Goal: Transaction & Acquisition: Purchase product/service

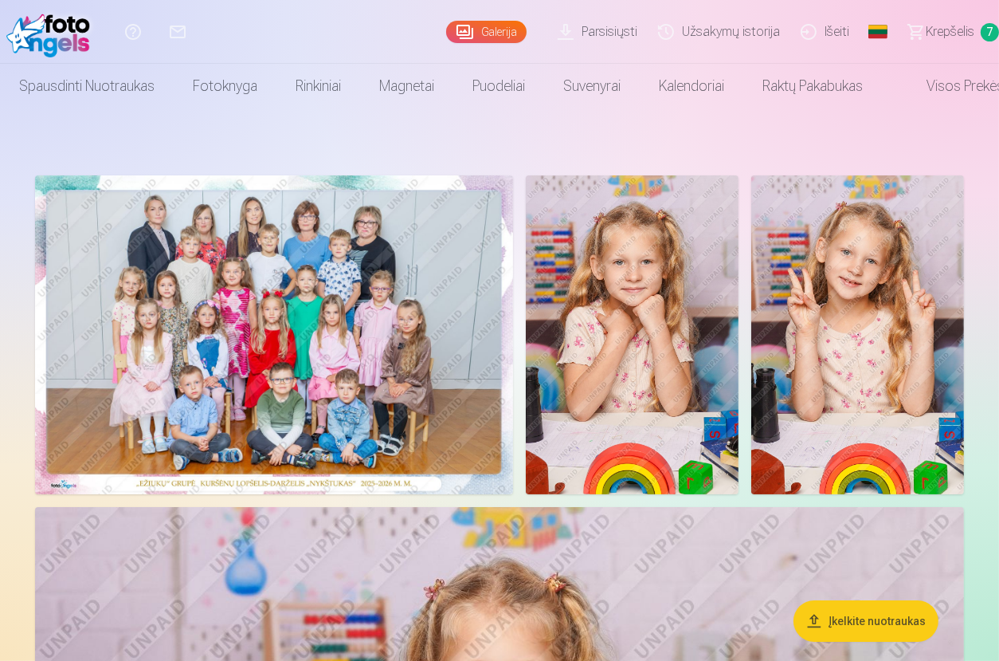
click at [925, 39] on link "Krepšelis 7" at bounding box center [946, 32] width 105 height 64
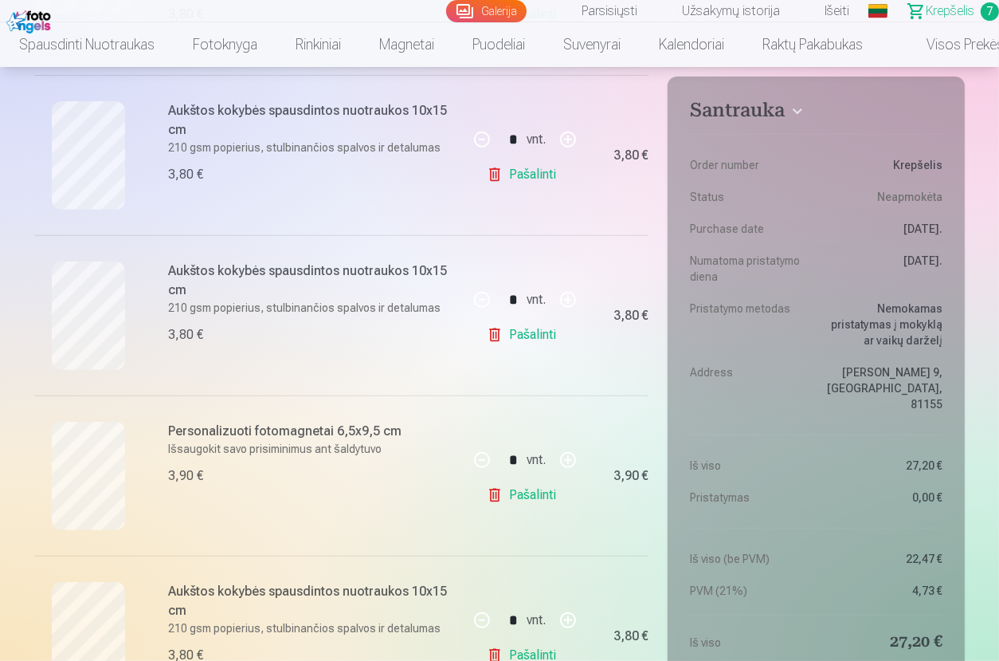
scroll to position [637, 0]
click at [507, 12] on link "Galerija" at bounding box center [486, 11] width 80 height 22
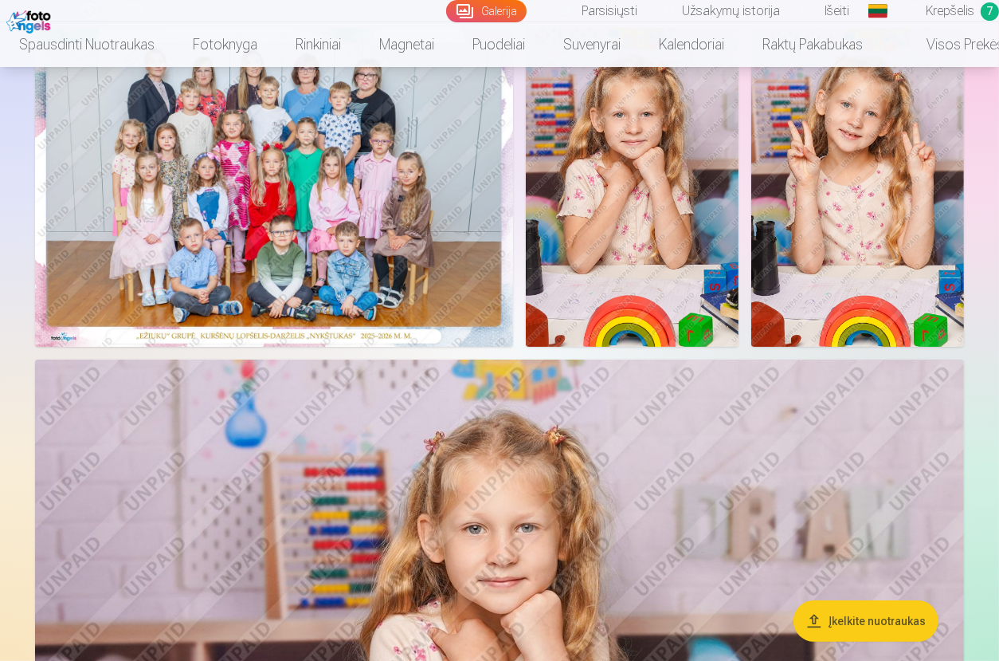
scroll to position [79, 0]
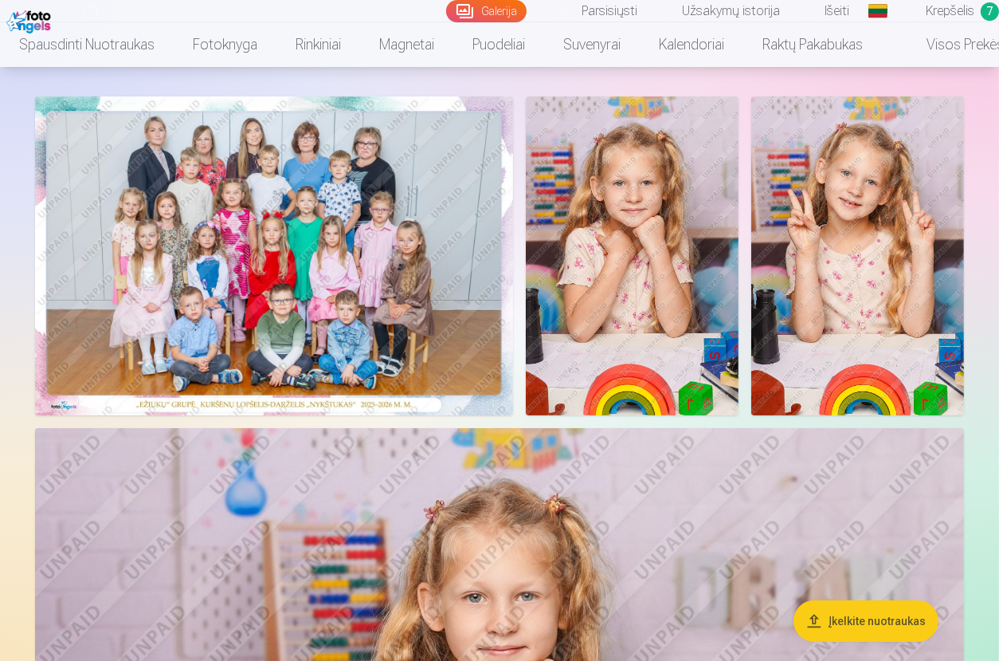
click at [956, 14] on span "Krepšelis" at bounding box center [950, 11] width 49 height 19
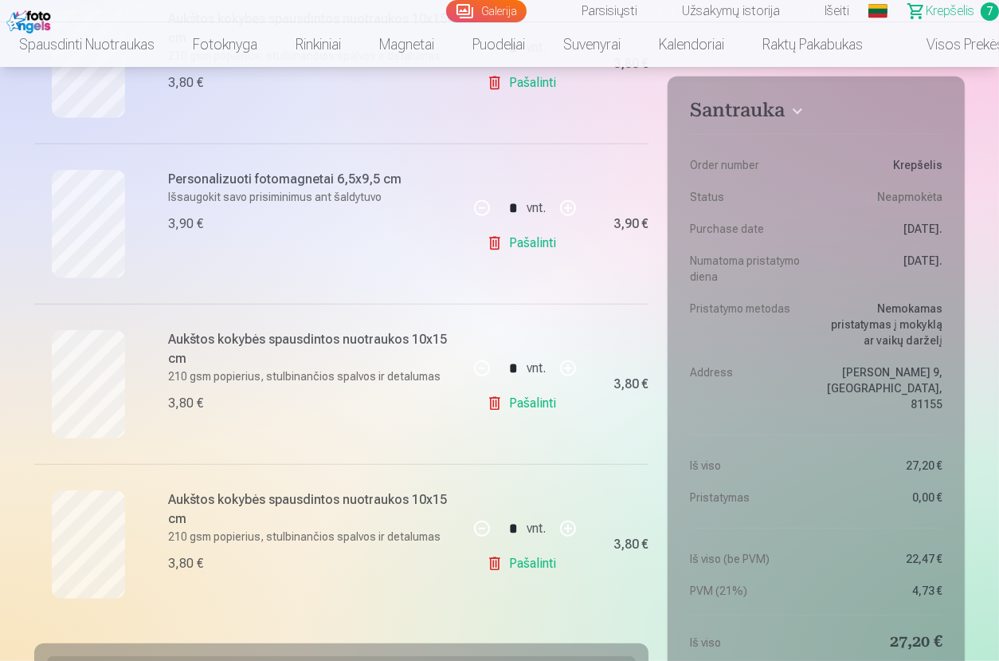
scroll to position [1036, 0]
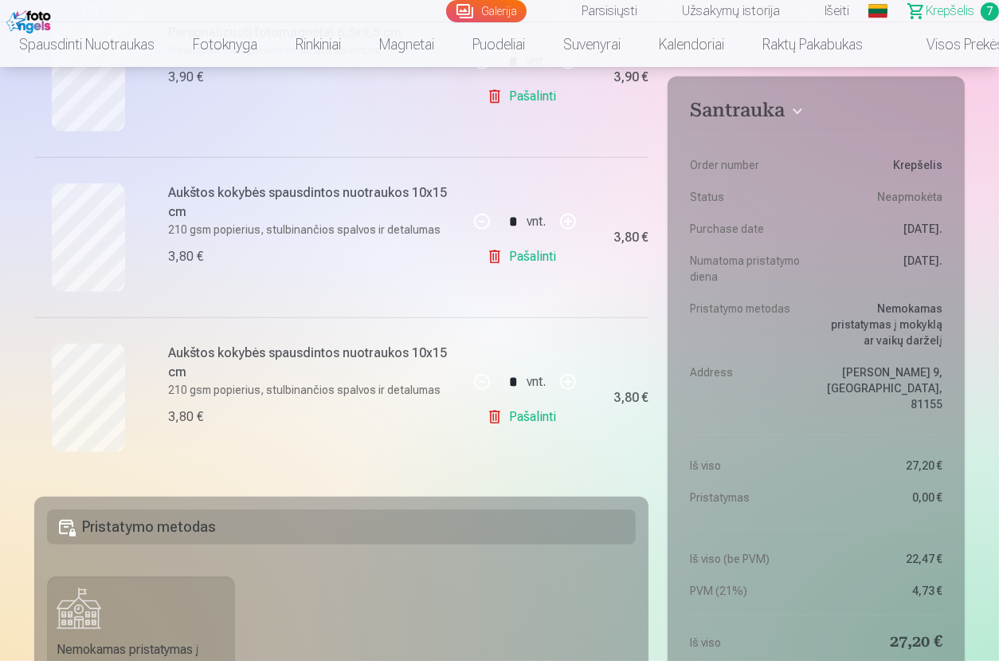
click at [495, 11] on link "Galerija" at bounding box center [486, 11] width 80 height 22
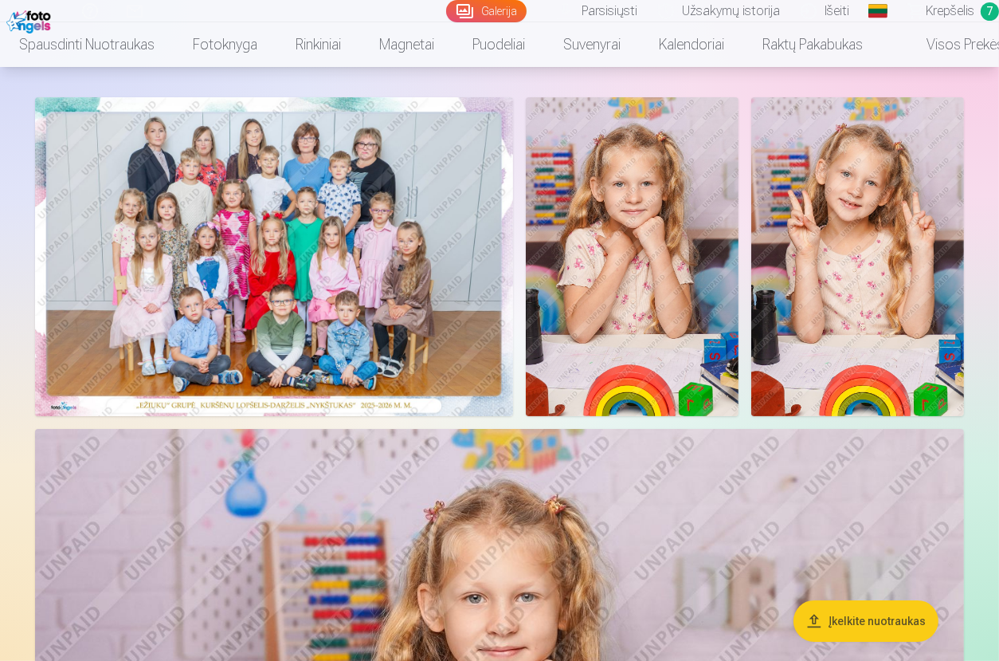
scroll to position [79, 0]
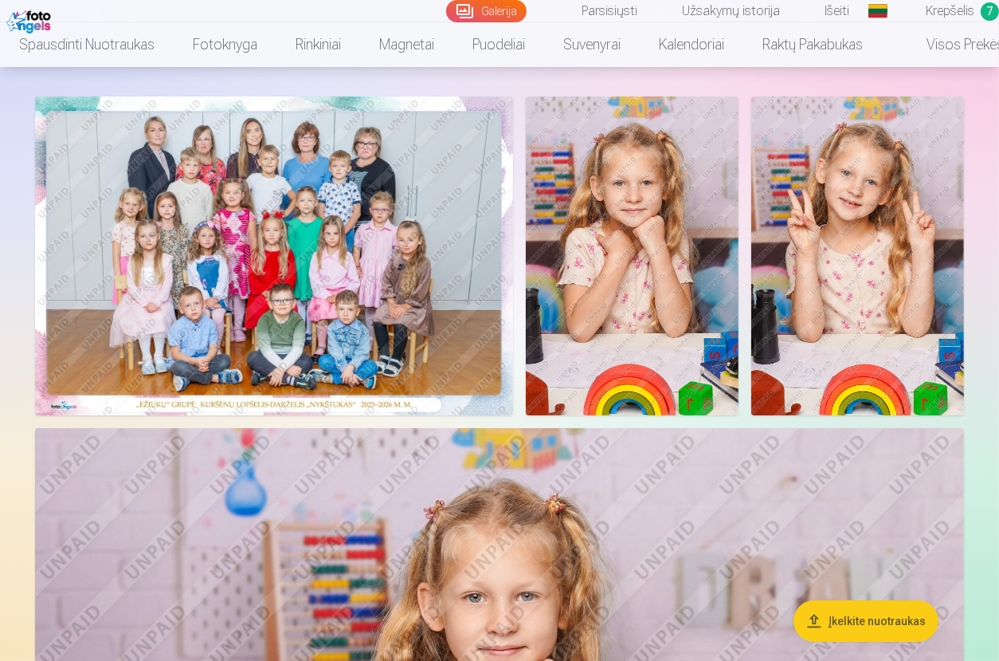
click at [875, 275] on img at bounding box center [858, 255] width 213 height 319
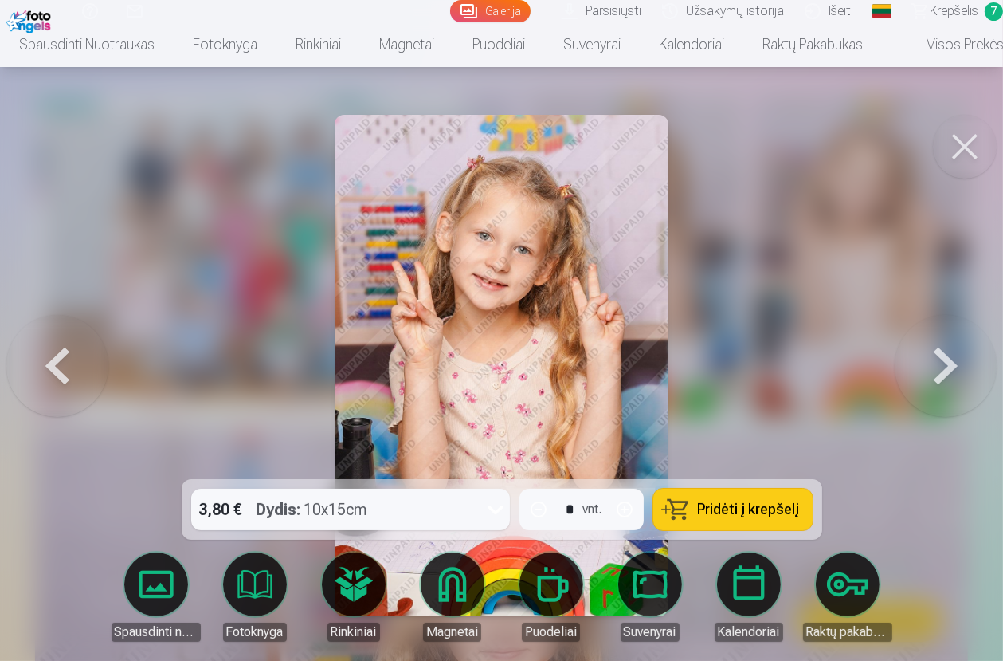
click at [741, 509] on span "Pridėti į krepšelį" at bounding box center [749, 509] width 102 height 14
click at [966, 135] on button at bounding box center [965, 147] width 64 height 64
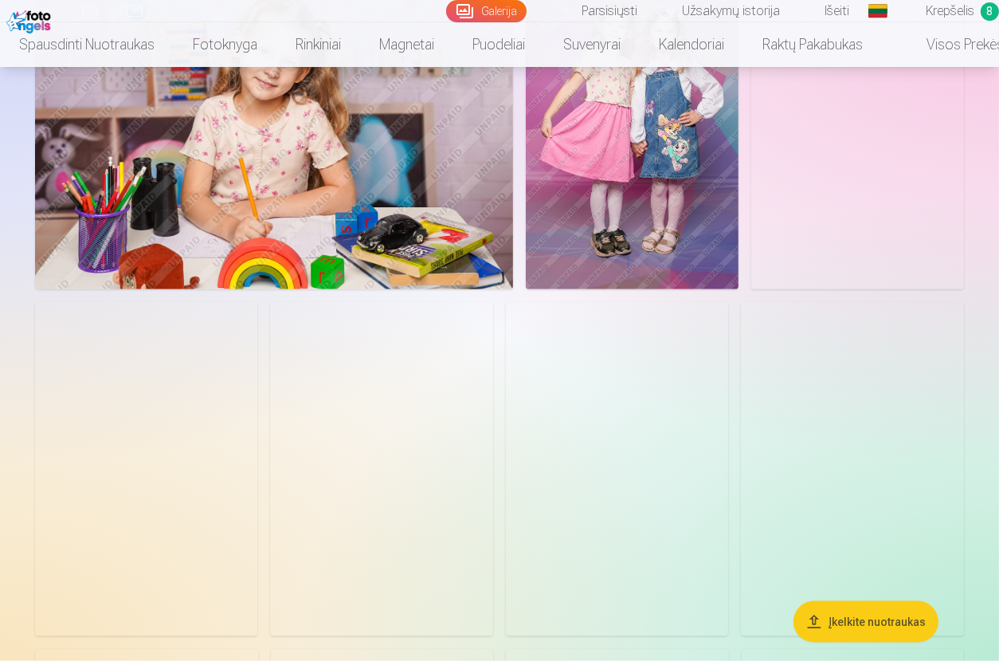
scroll to position [1913, 0]
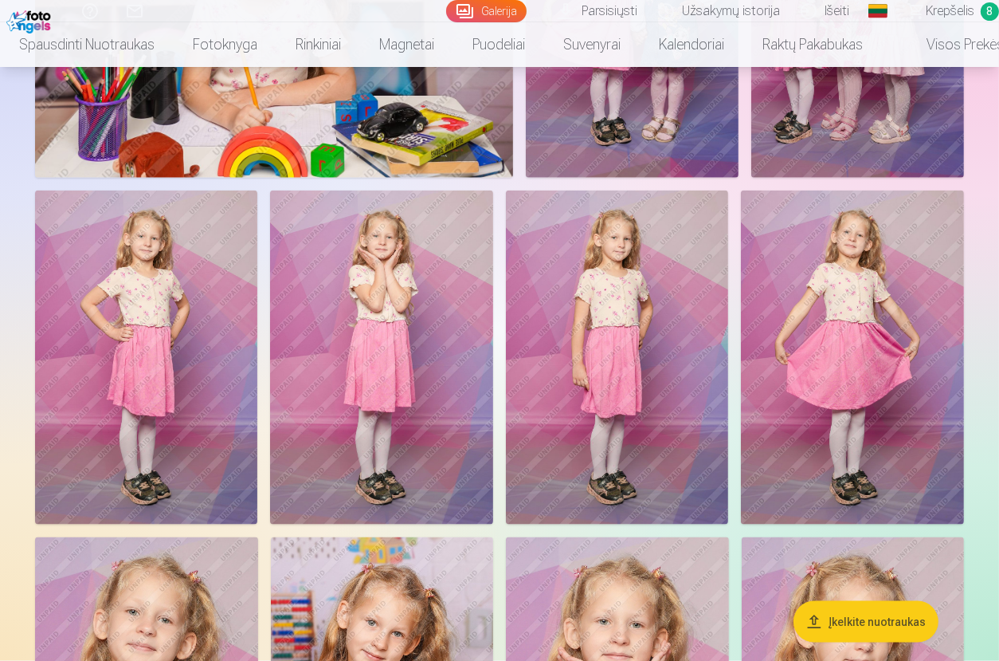
click at [862, 371] on img at bounding box center [852, 357] width 223 height 334
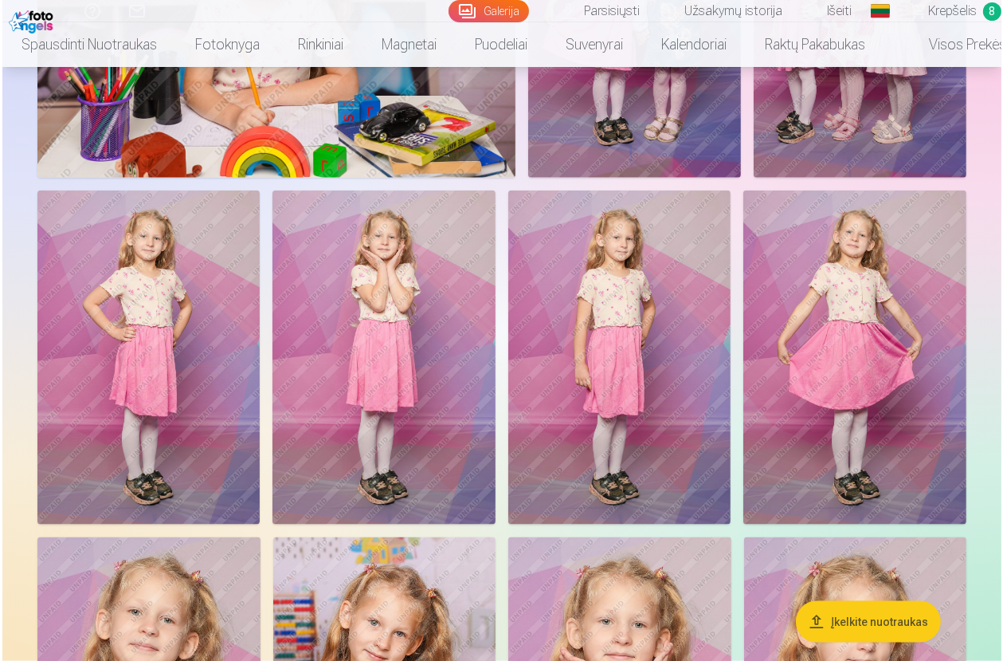
scroll to position [1920, 0]
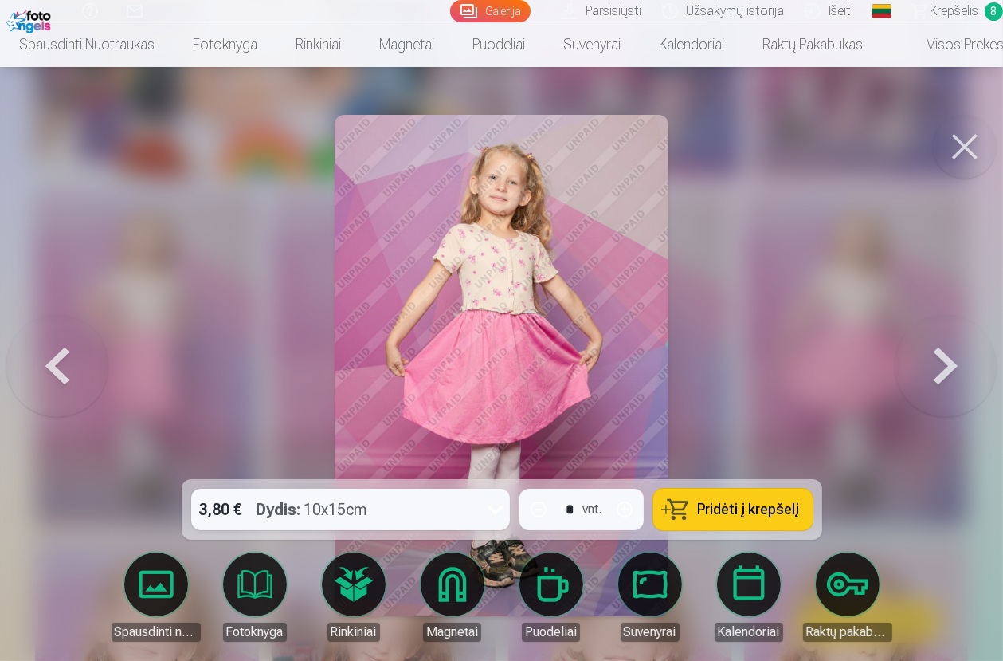
click at [734, 515] on span "Pridėti į krepšelį" at bounding box center [749, 509] width 102 height 14
click at [973, 10] on span "Krepšelis" at bounding box center [954, 11] width 49 height 19
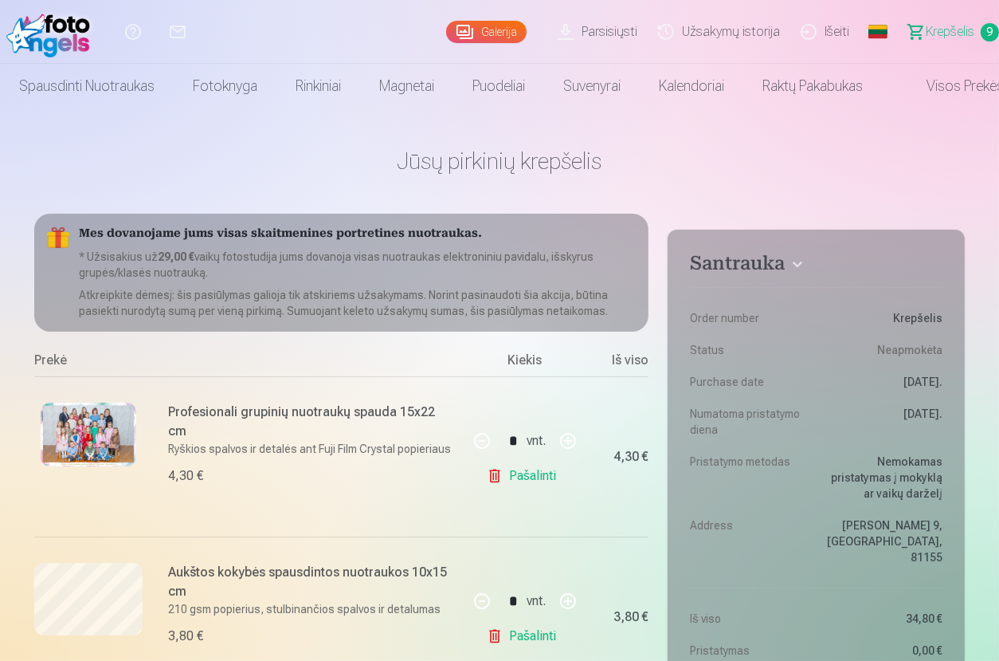
click at [485, 28] on link "Galerija" at bounding box center [486, 32] width 80 height 22
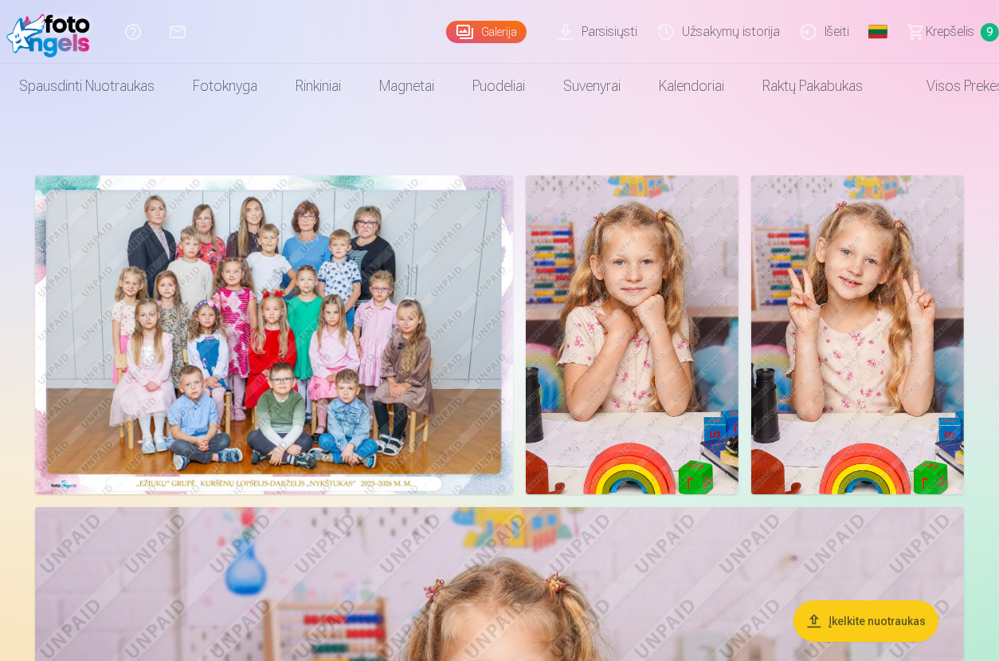
click at [970, 37] on span "Krepšelis" at bounding box center [950, 31] width 49 height 19
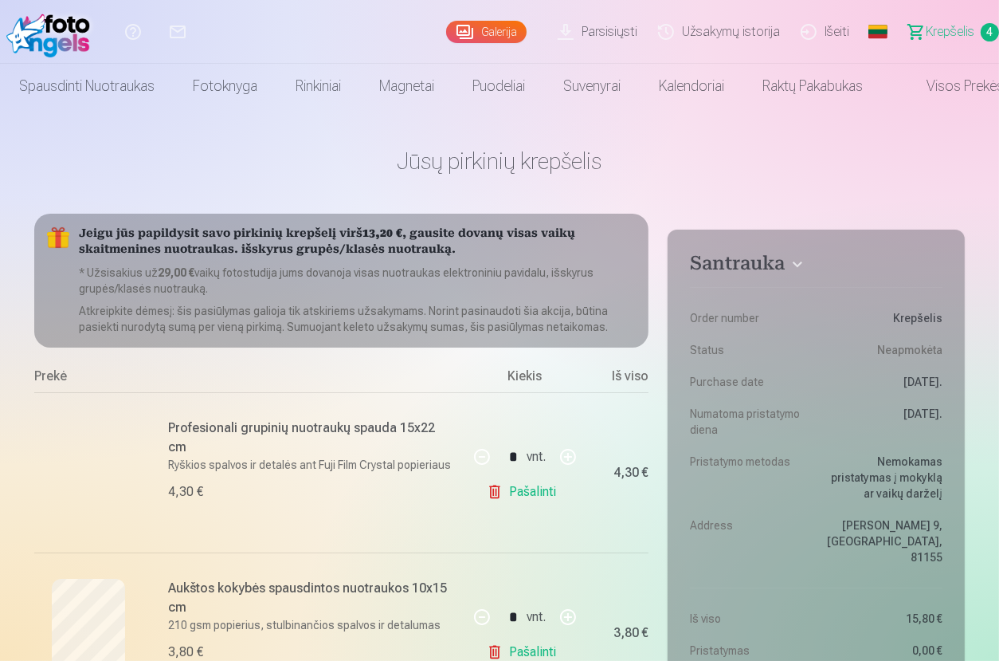
click at [512, 27] on link "Galerija" at bounding box center [486, 32] width 80 height 22
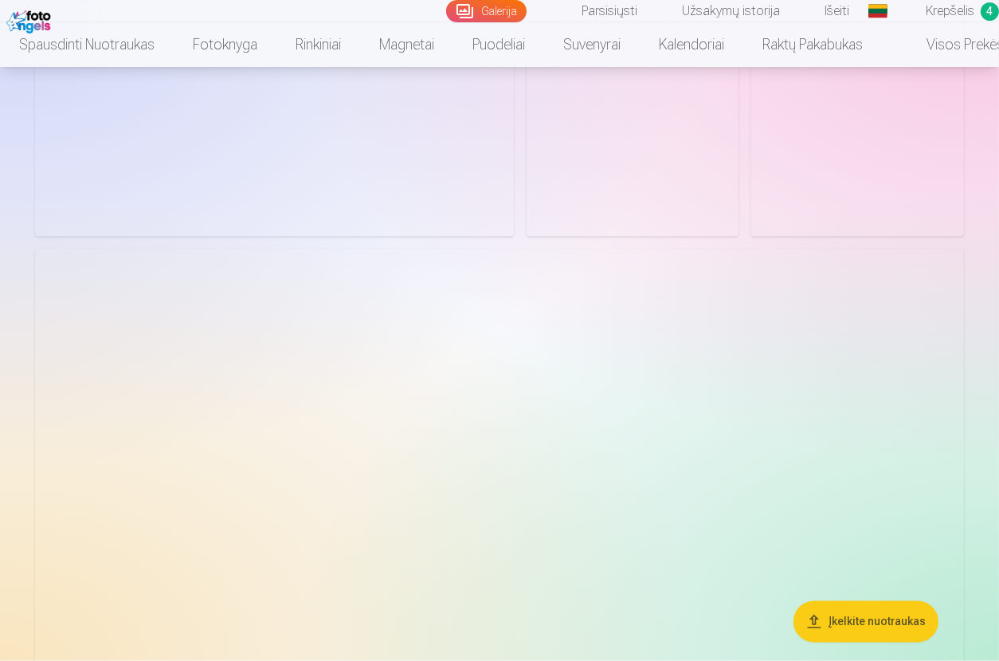
scroll to position [2709, 0]
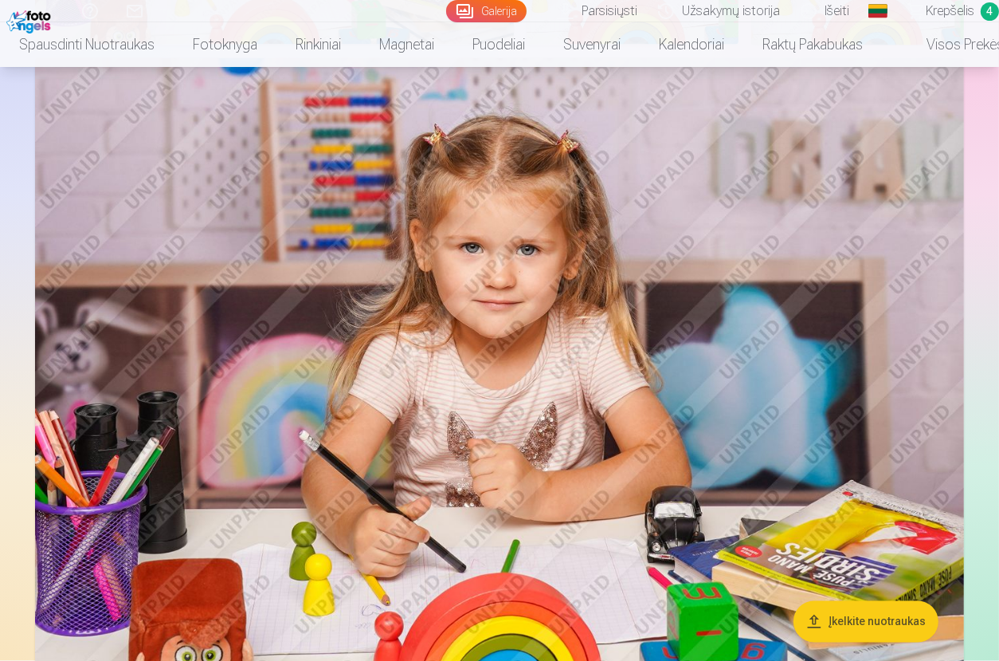
click at [555, 417] on img at bounding box center [499, 367] width 929 height 619
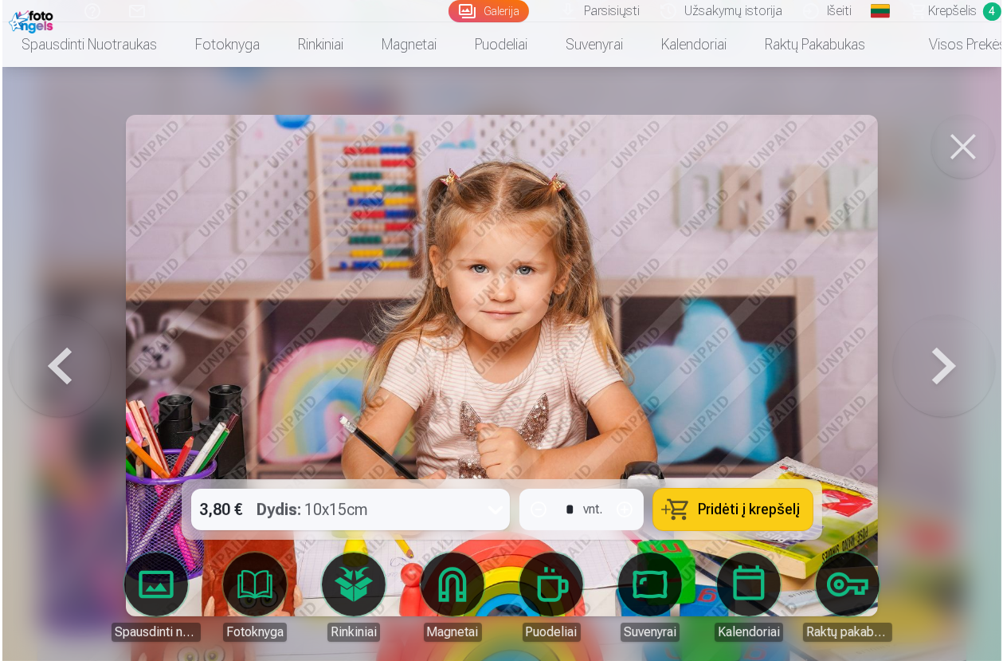
scroll to position [2719, 0]
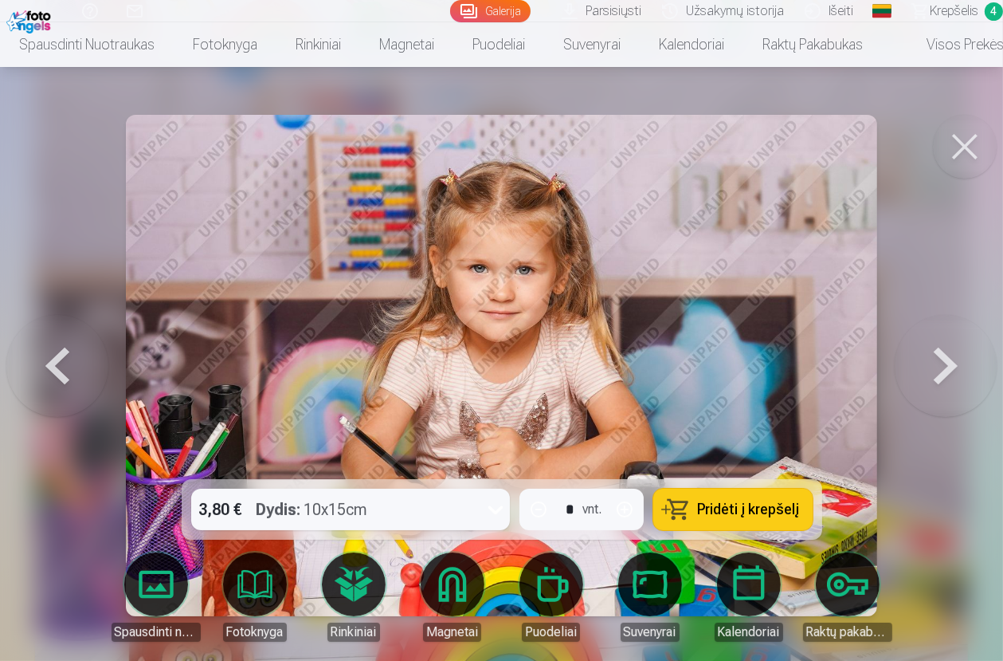
click at [973, 147] on button at bounding box center [965, 147] width 64 height 64
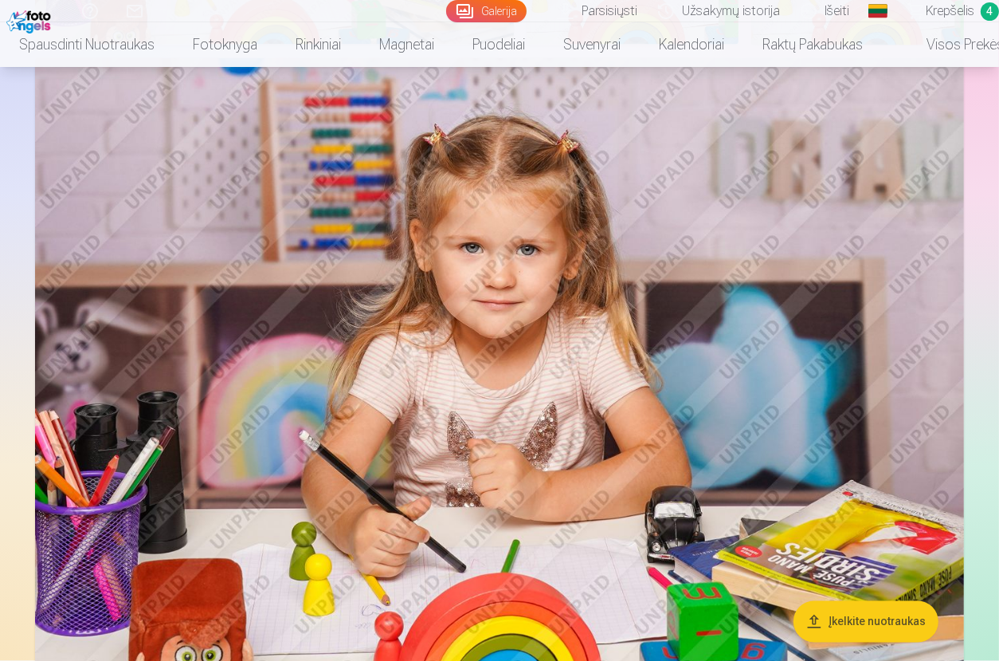
click at [543, 386] on img at bounding box center [499, 367] width 929 height 619
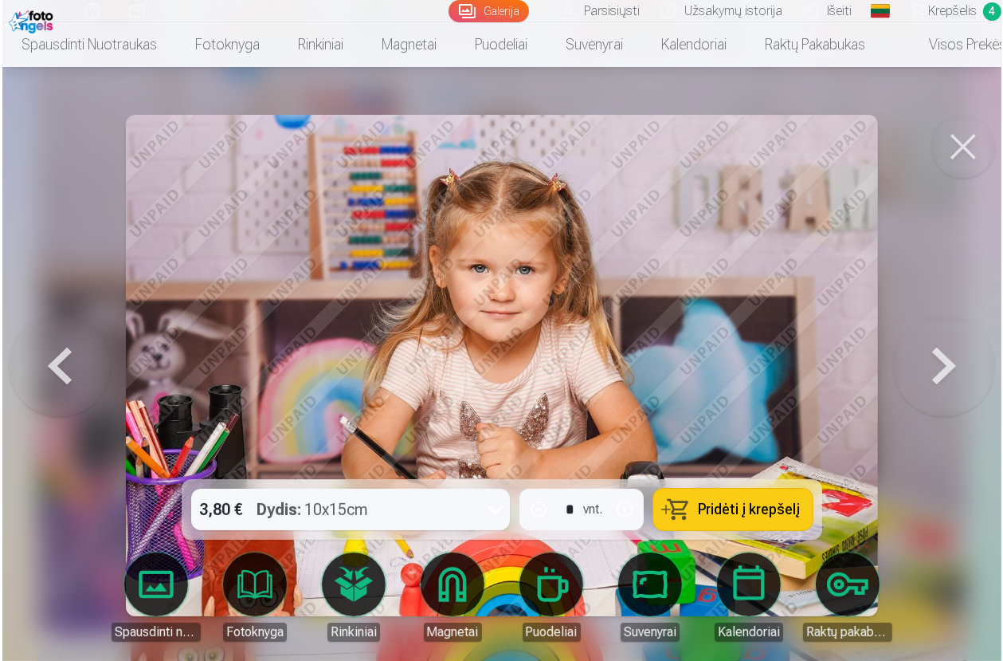
scroll to position [2719, 0]
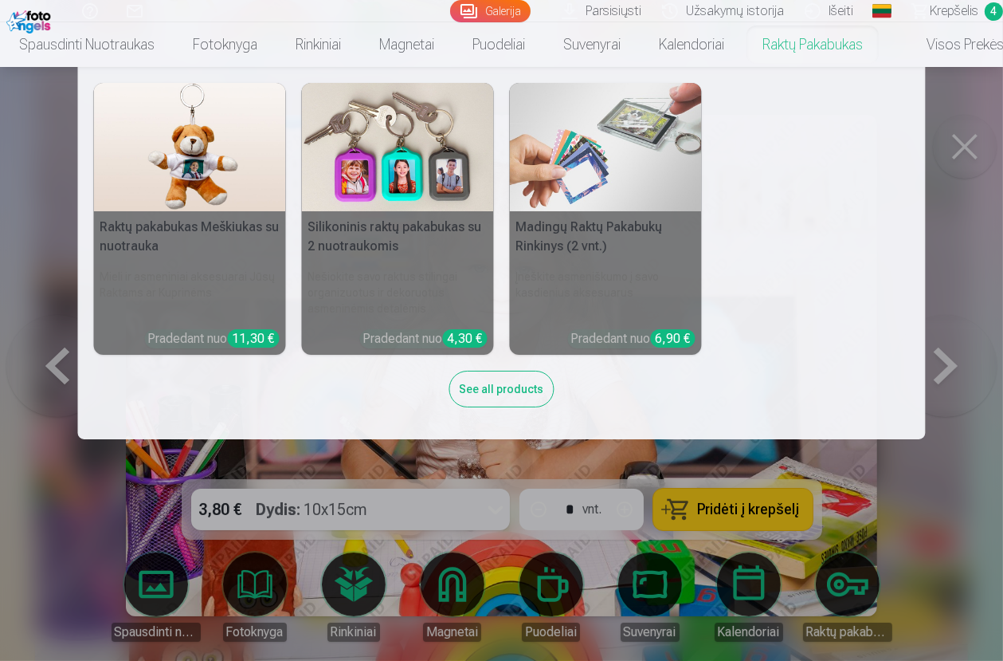
click at [957, 151] on nav "Raktų pakabukas Meškiukas su nuotrauka Mieli ir asmeniniai aksesuarai Jūsų Rakt…" at bounding box center [501, 253] width 1003 height 372
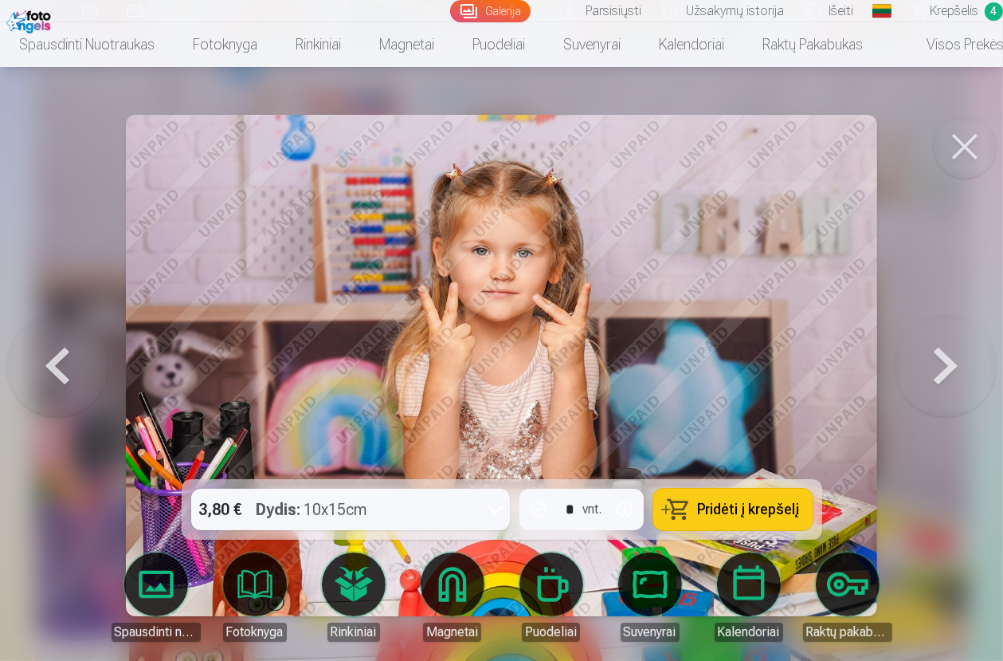
click at [746, 514] on span "Pridėti į krepšelį" at bounding box center [749, 509] width 102 height 14
click at [972, 143] on button at bounding box center [965, 147] width 64 height 64
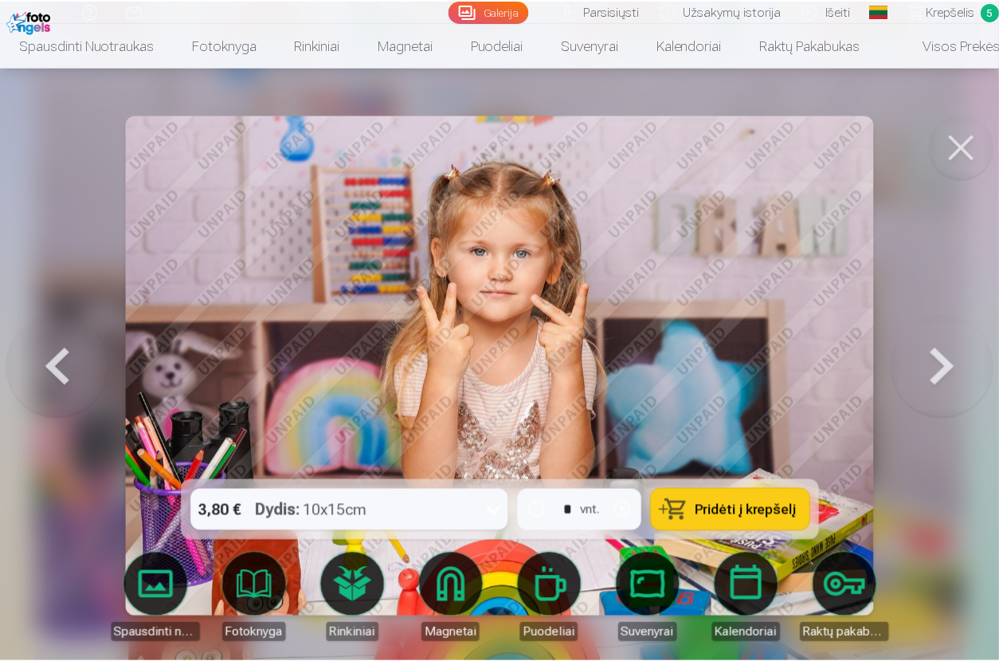
scroll to position [2709, 0]
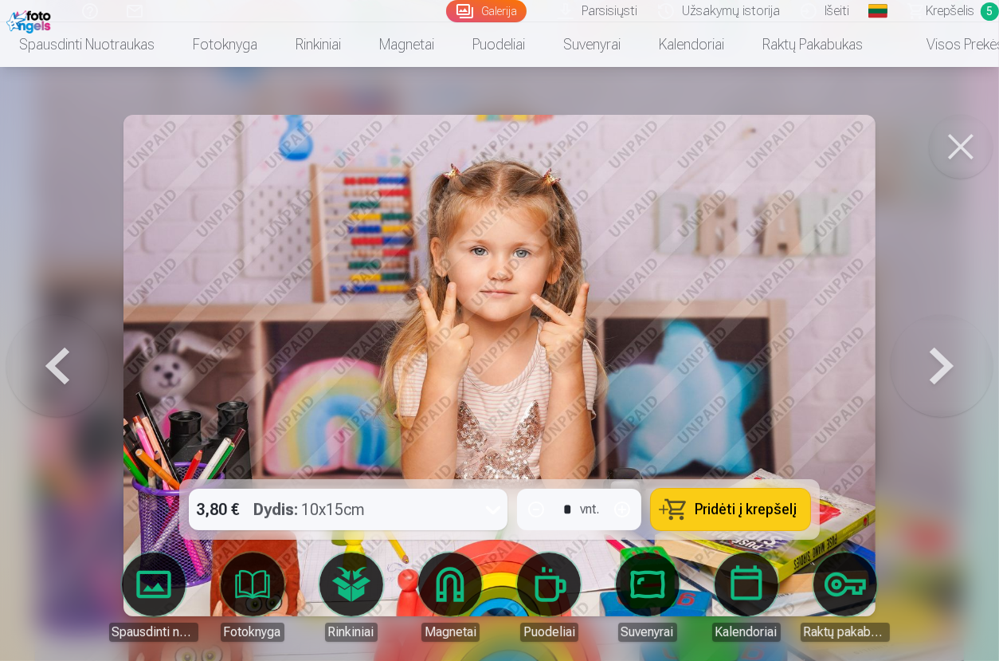
click at [926, 12] on span "Krepšelis" at bounding box center [950, 11] width 49 height 19
